Goal: Check status: Check status

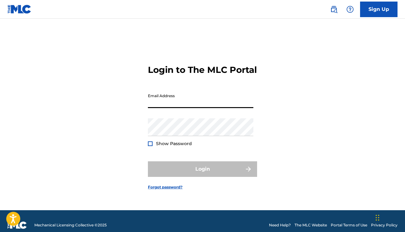
type input "[EMAIL_ADDRESS][DOMAIN_NAME]"
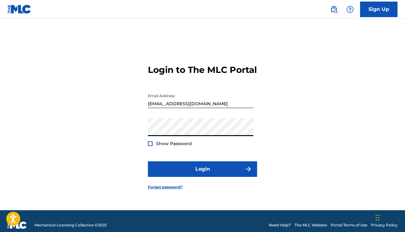
click at [203, 175] on button "Login" at bounding box center [202, 170] width 109 height 16
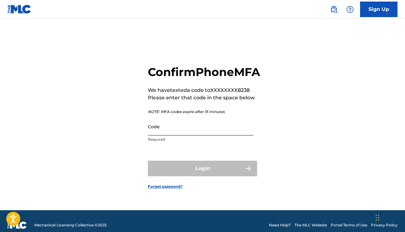
click at [213, 136] on input "Code" at bounding box center [200, 127] width 105 height 18
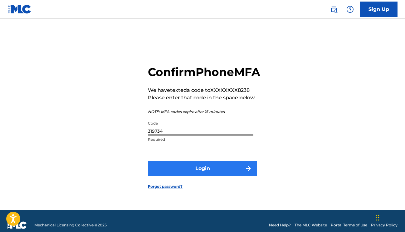
type input "319734"
click at [223, 177] on button "Login" at bounding box center [202, 169] width 109 height 16
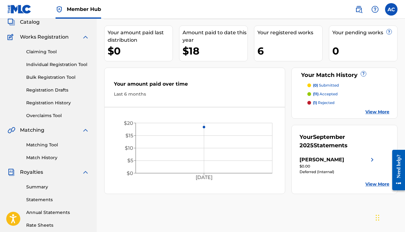
scroll to position [50, 0]
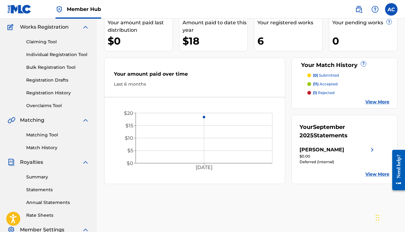
click at [375, 175] on link "View More" at bounding box center [377, 174] width 24 height 7
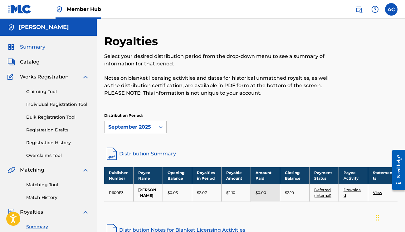
click at [26, 47] on span "Summary" at bounding box center [32, 46] width 25 height 7
